Goal: Information Seeking & Learning: Learn about a topic

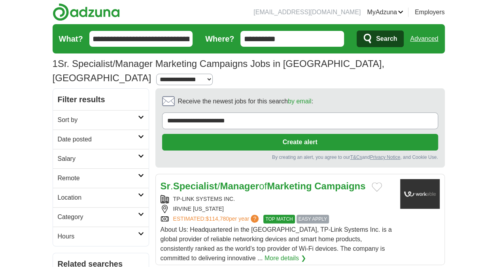
click at [316, 179] on h2 "Sr . Specialist / Manager of Marketing Campaigns" at bounding box center [263, 186] width 205 height 14
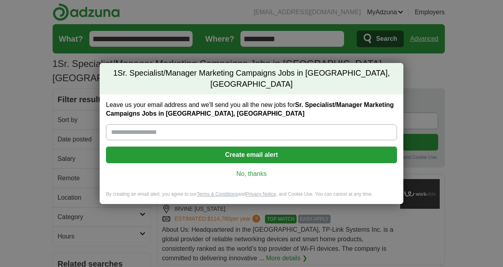
click at [249, 169] on link "No, thanks" at bounding box center [251, 173] width 279 height 9
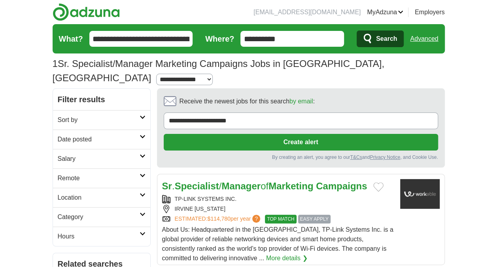
click at [232, 180] on strong "Manager" at bounding box center [241, 185] width 39 height 11
